Goal: Transaction & Acquisition: Subscribe to service/newsletter

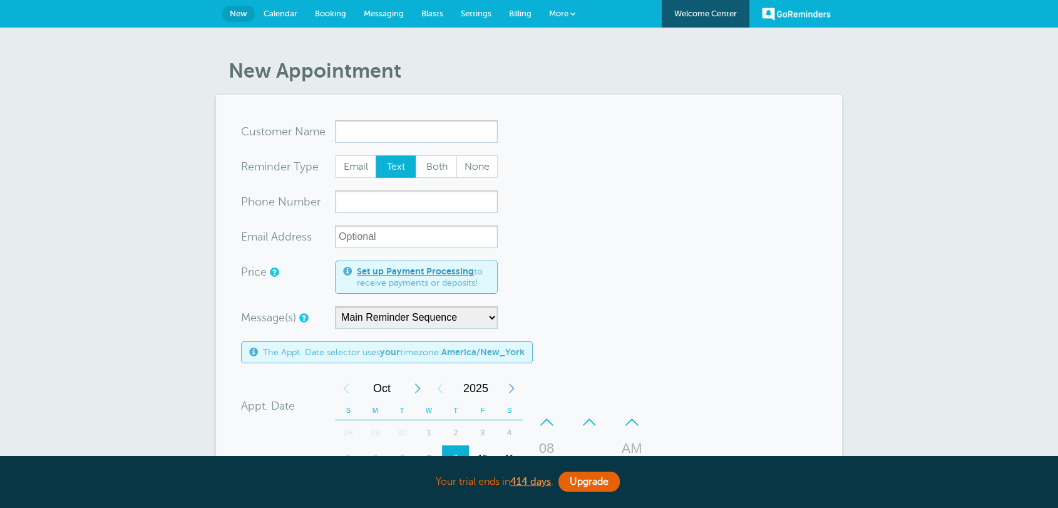
click at [528, 12] on span "Billing" at bounding box center [520, 13] width 23 height 9
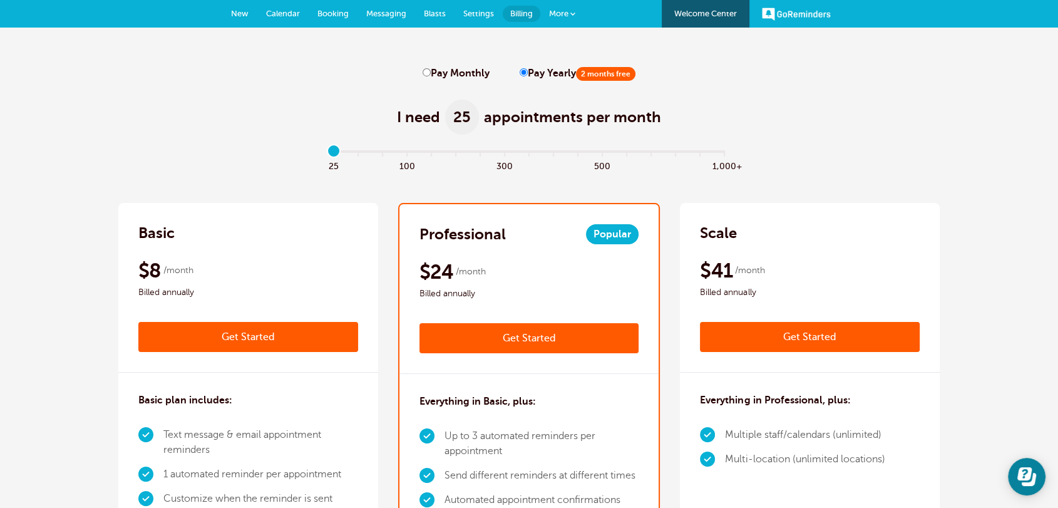
type input "0"
drag, startPoint x: 342, startPoint y: 152, endPoint x: 996, endPoint y: 353, distance: 684.4
click at [327, 155] on input "range" at bounding box center [529, 154] width 405 height 3
